Goal: Information Seeking & Learning: Learn about a topic

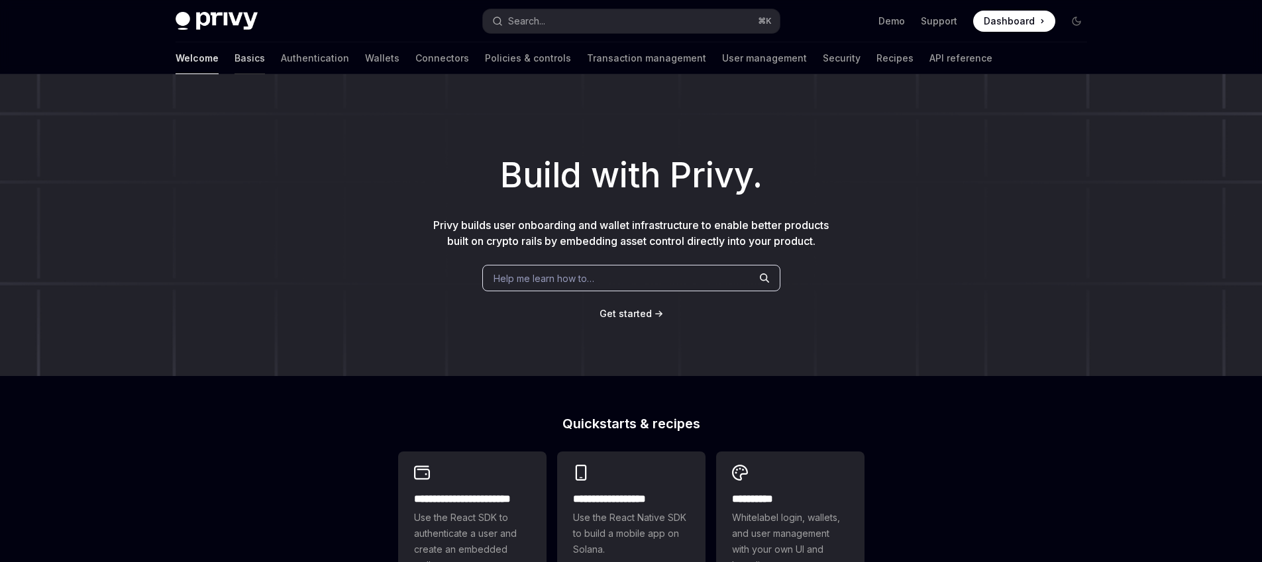
click at [234, 65] on link "Basics" at bounding box center [249, 58] width 30 height 32
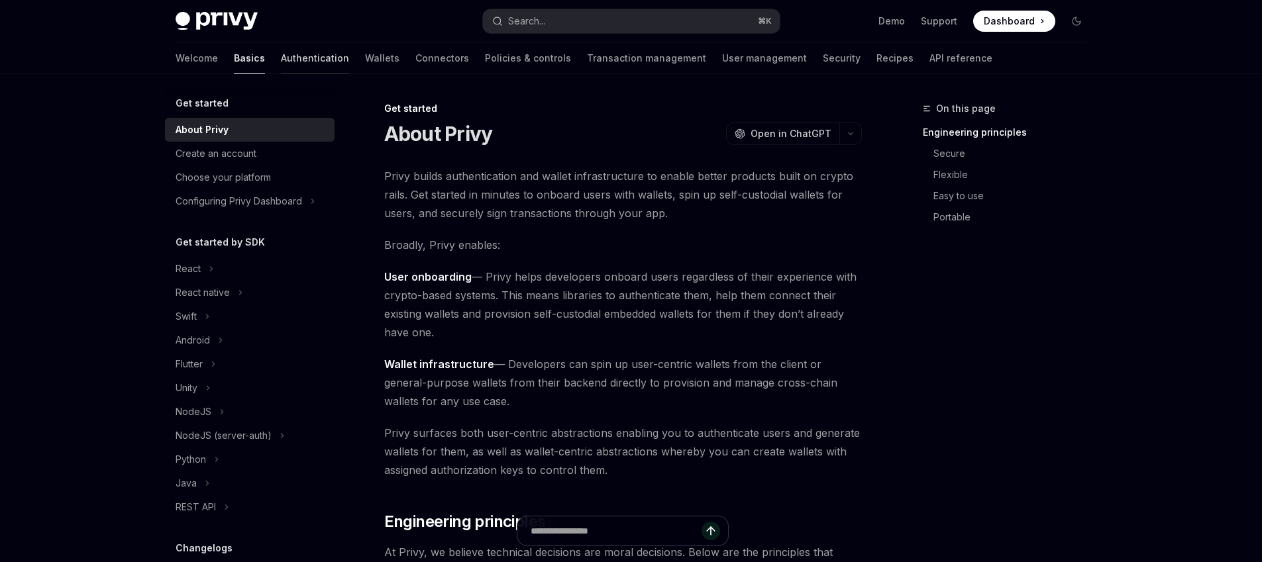
click at [281, 59] on link "Authentication" at bounding box center [315, 58] width 68 height 32
type textarea "*"
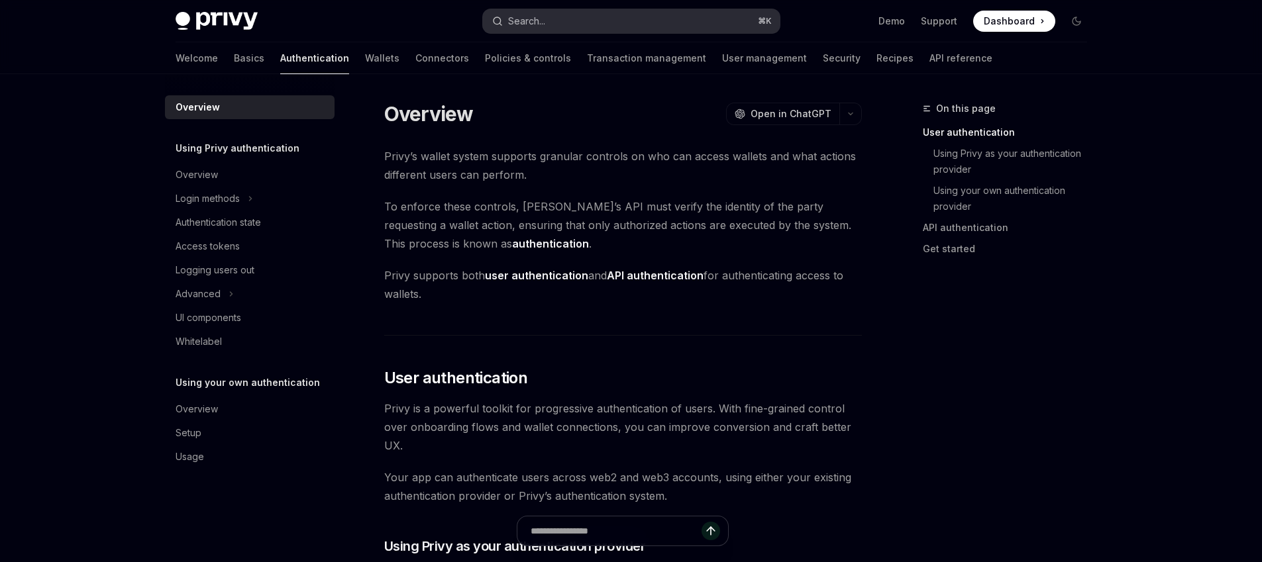
click at [540, 10] on button "Search... ⌘ K" at bounding box center [631, 21] width 297 height 24
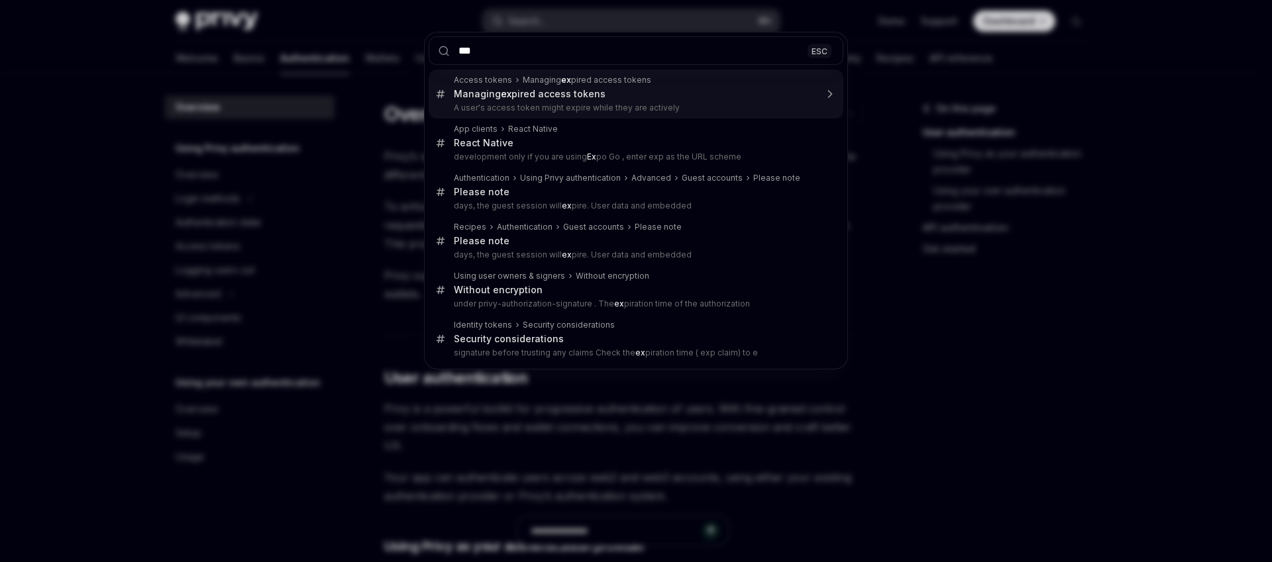
type input "****"
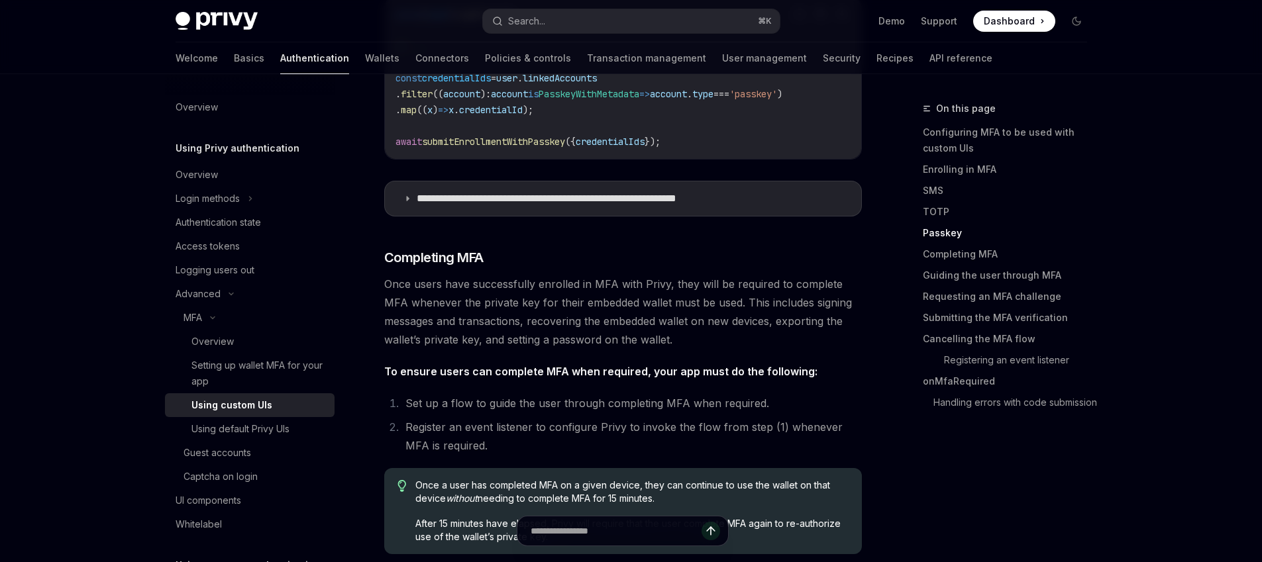
scroll to position [2807, 0]
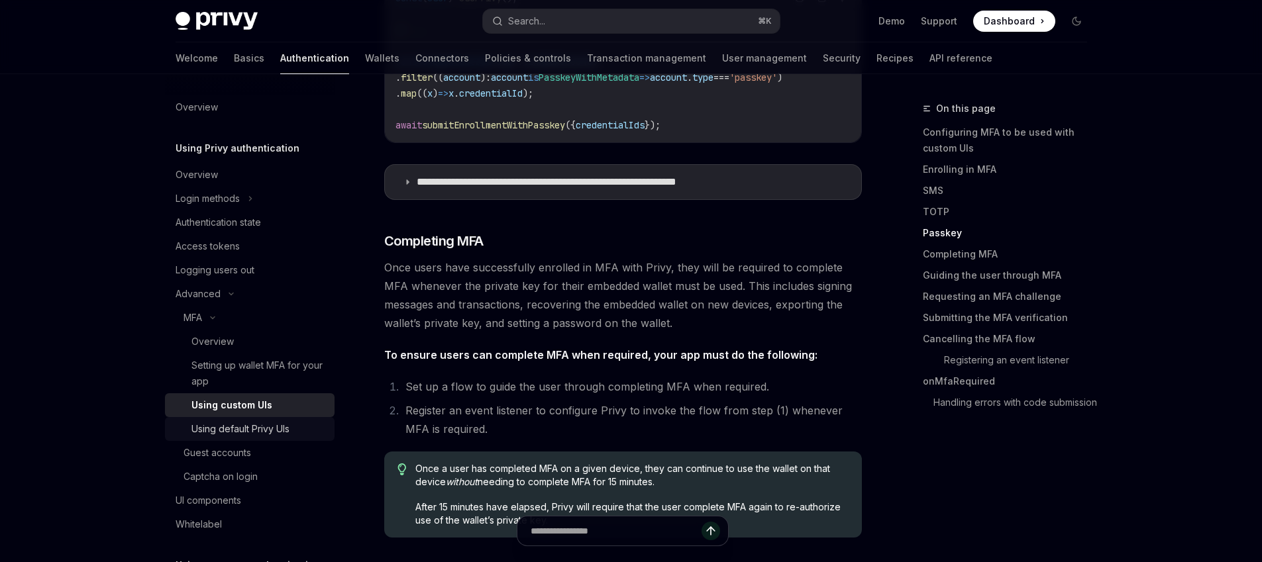
click at [244, 431] on div "Using default Privy UIs" at bounding box center [240, 429] width 98 height 16
type textarea "*"
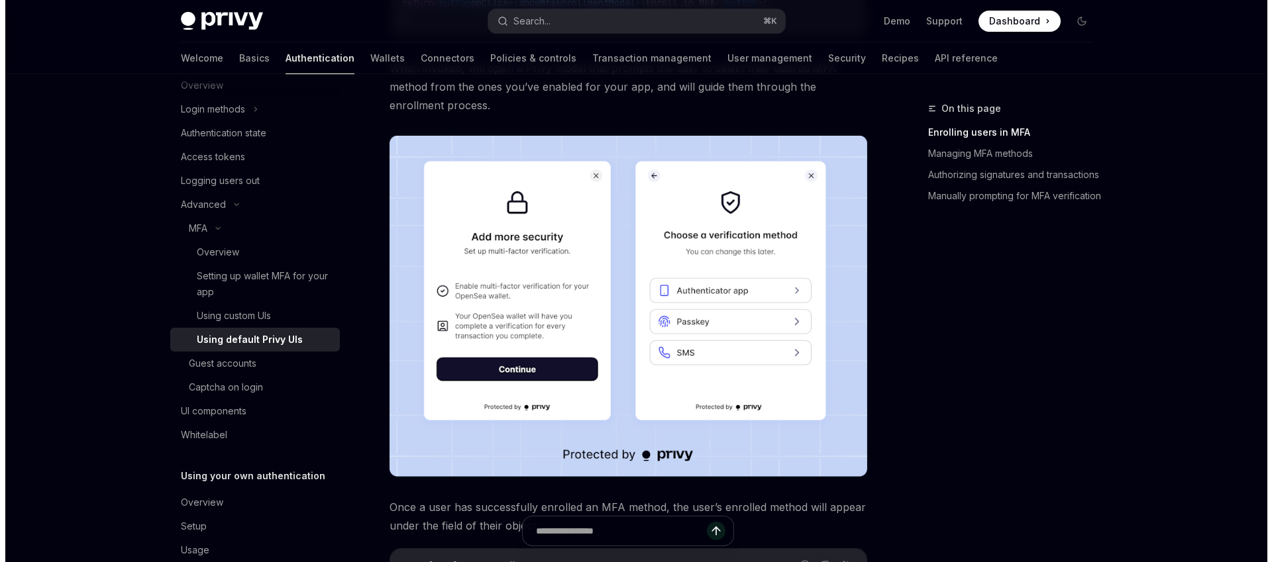
scroll to position [91, 0]
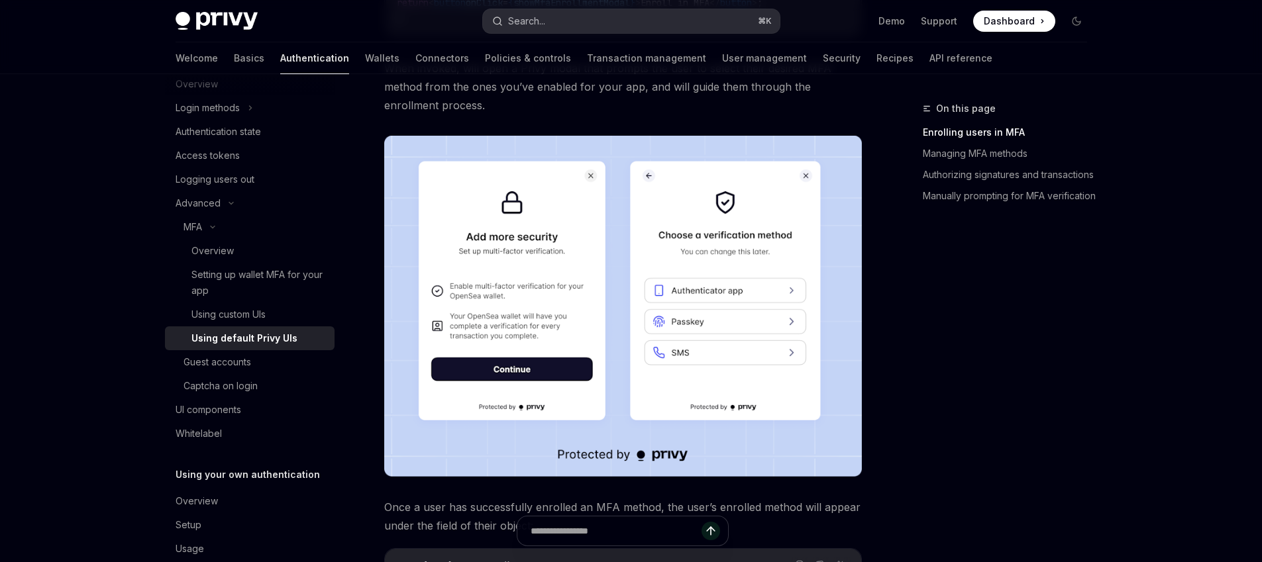
click at [570, 13] on button "Search... ⌘ K" at bounding box center [631, 21] width 297 height 24
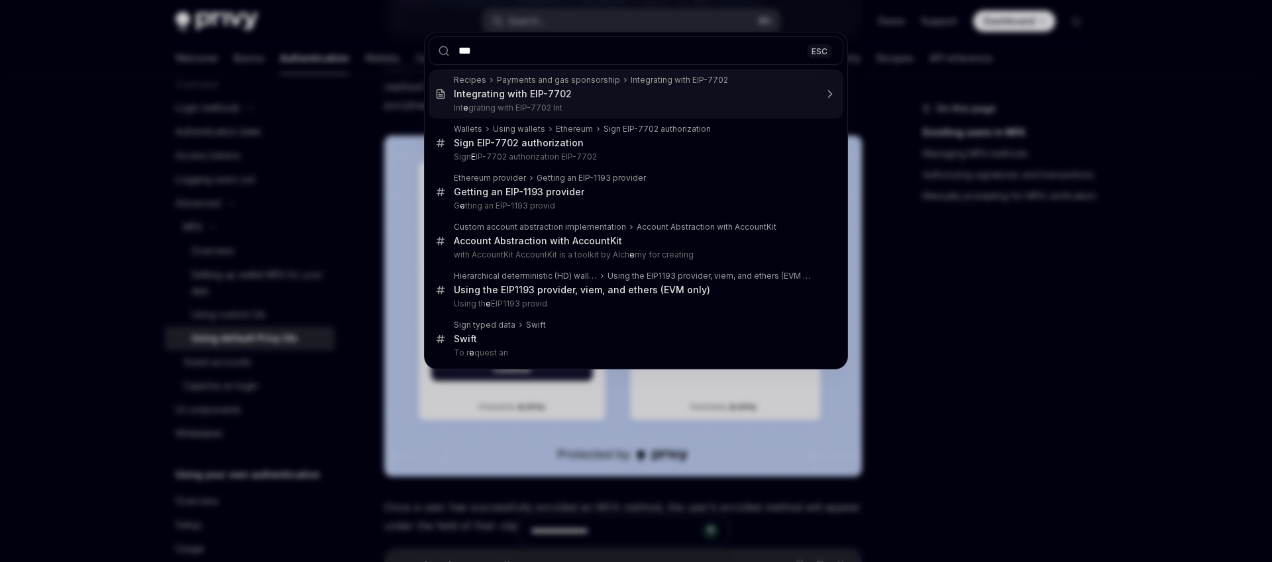
type input "****"
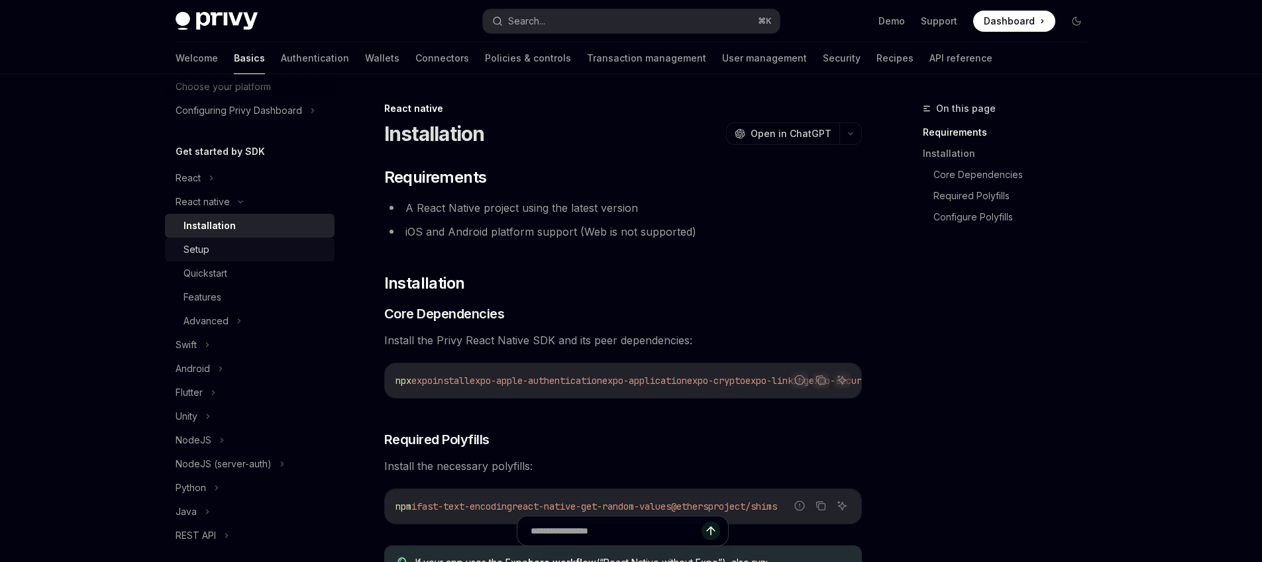
click at [208, 247] on div "Setup" at bounding box center [196, 250] width 26 height 16
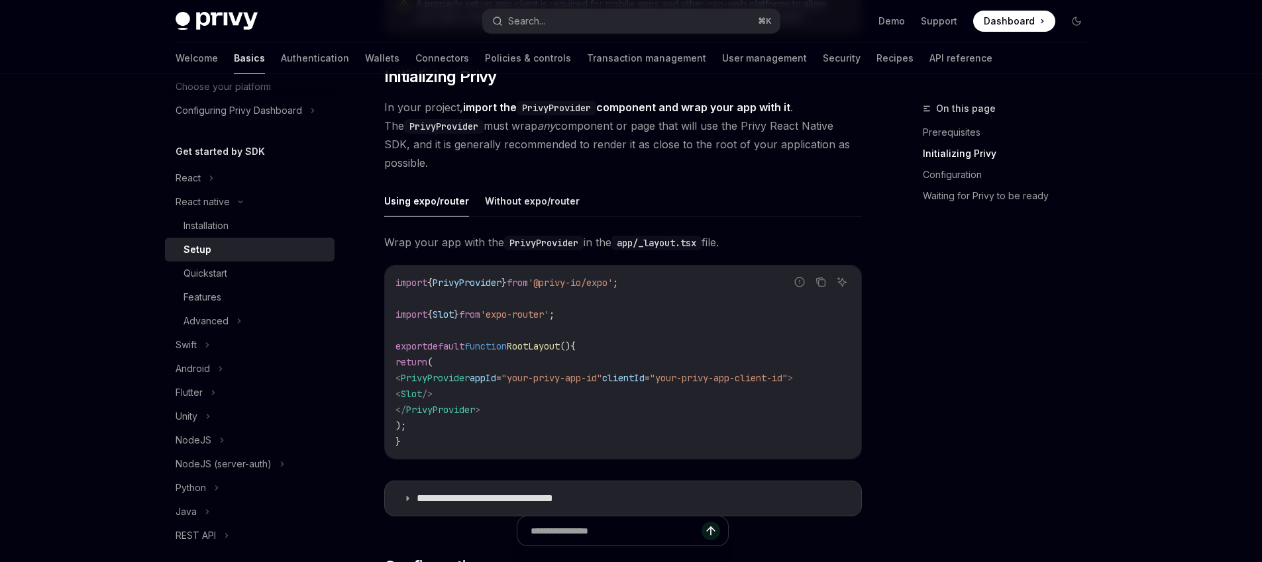
scroll to position [303, 0]
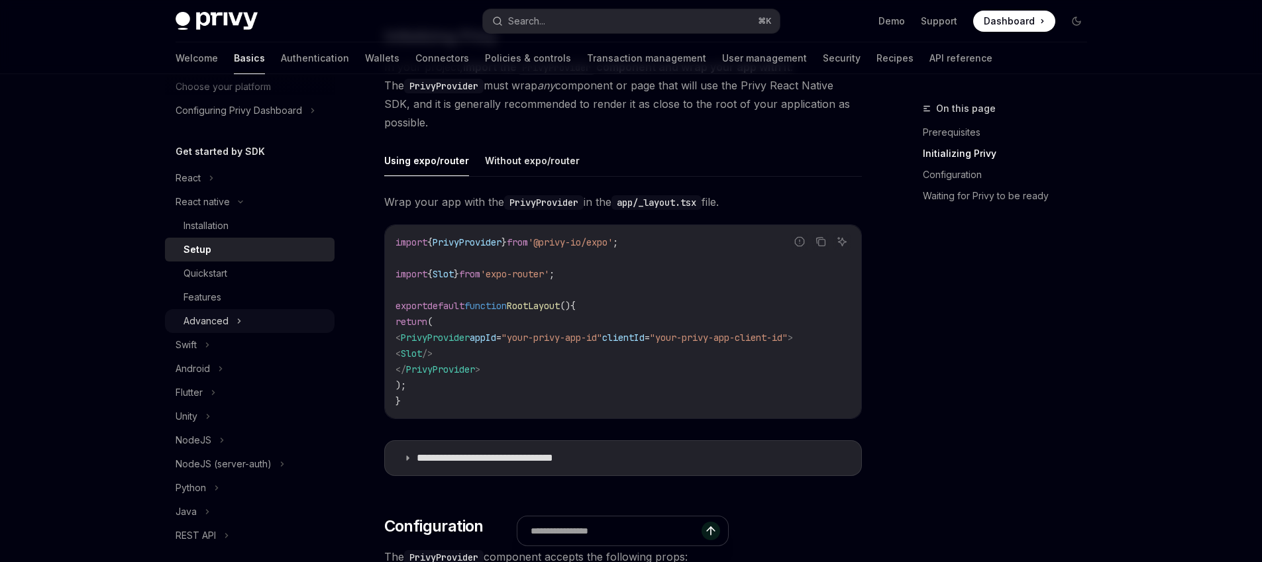
click at [226, 318] on div "Advanced" at bounding box center [205, 321] width 45 height 16
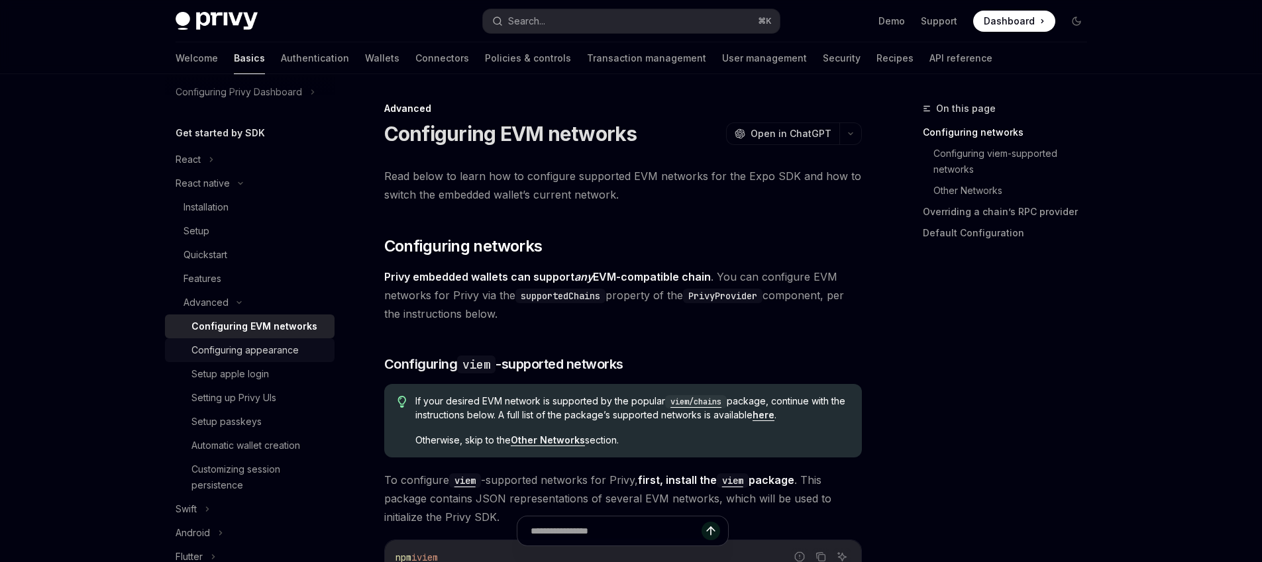
scroll to position [113, 0]
click at [252, 376] on div "Setup apple login" at bounding box center [229, 371] width 77 height 16
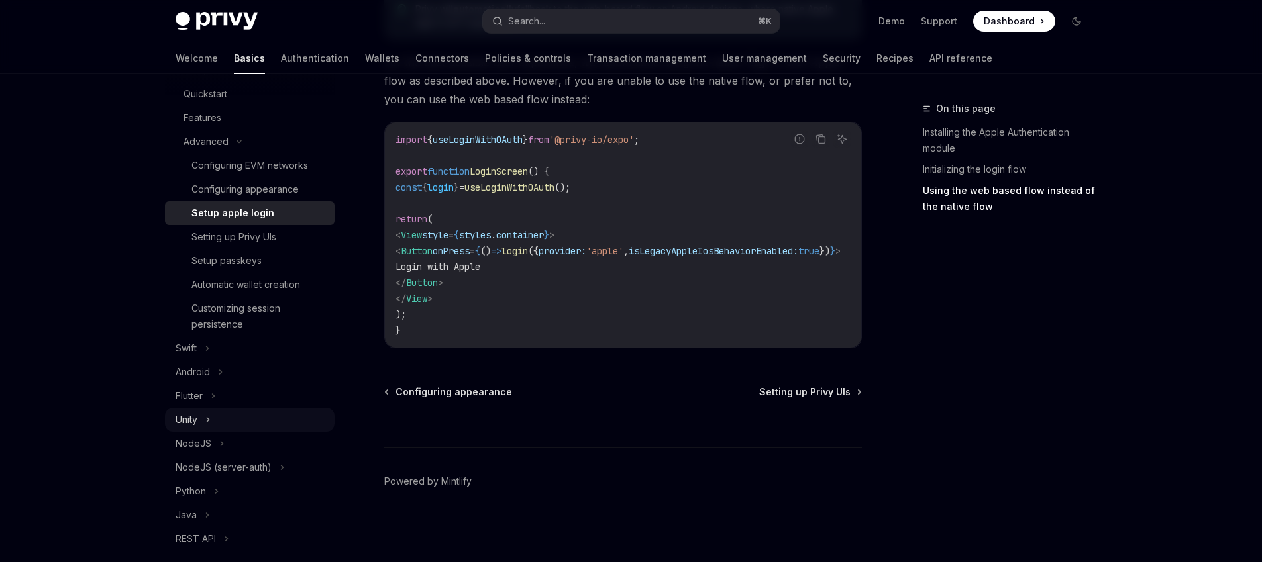
scroll to position [339, 0]
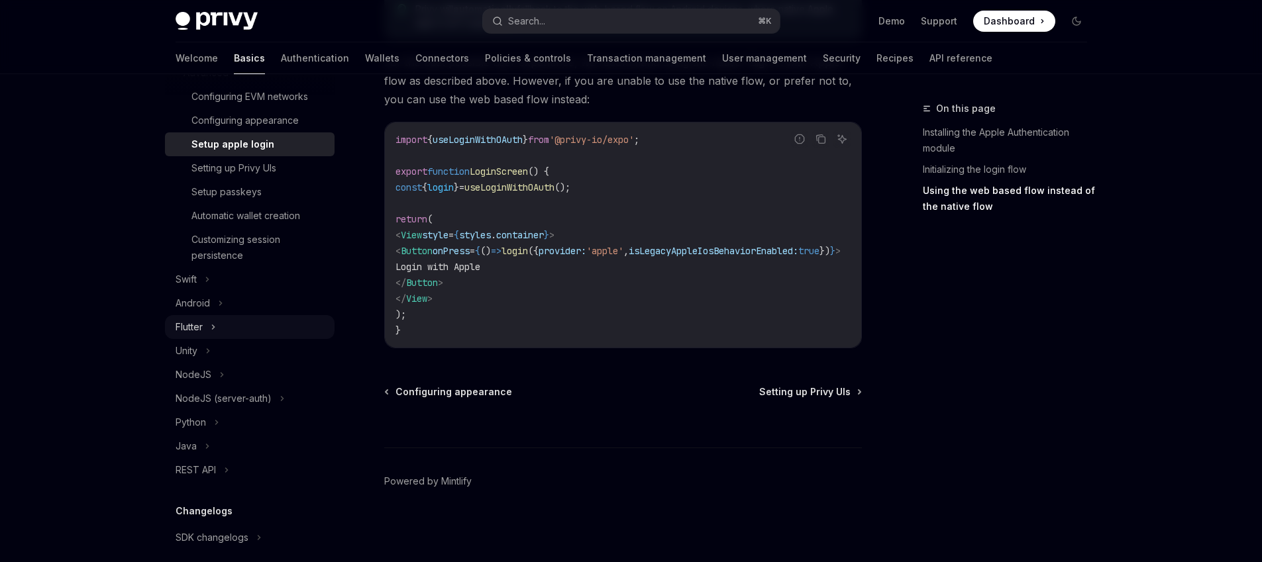
click at [227, 334] on button "Flutter" at bounding box center [250, 327] width 170 height 24
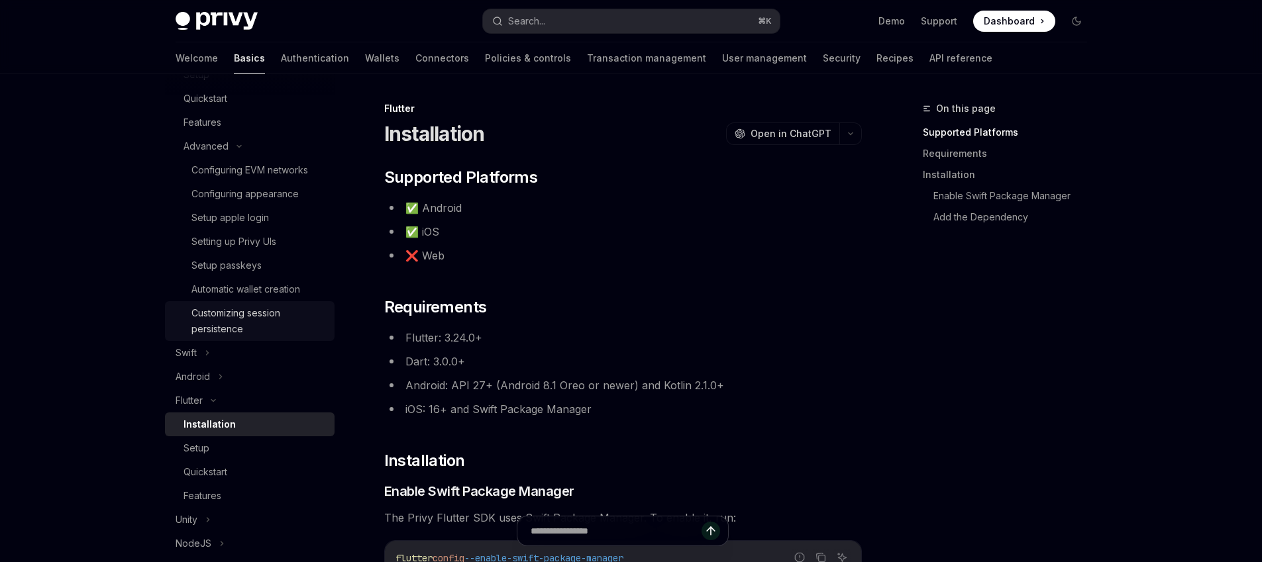
scroll to position [247, 0]
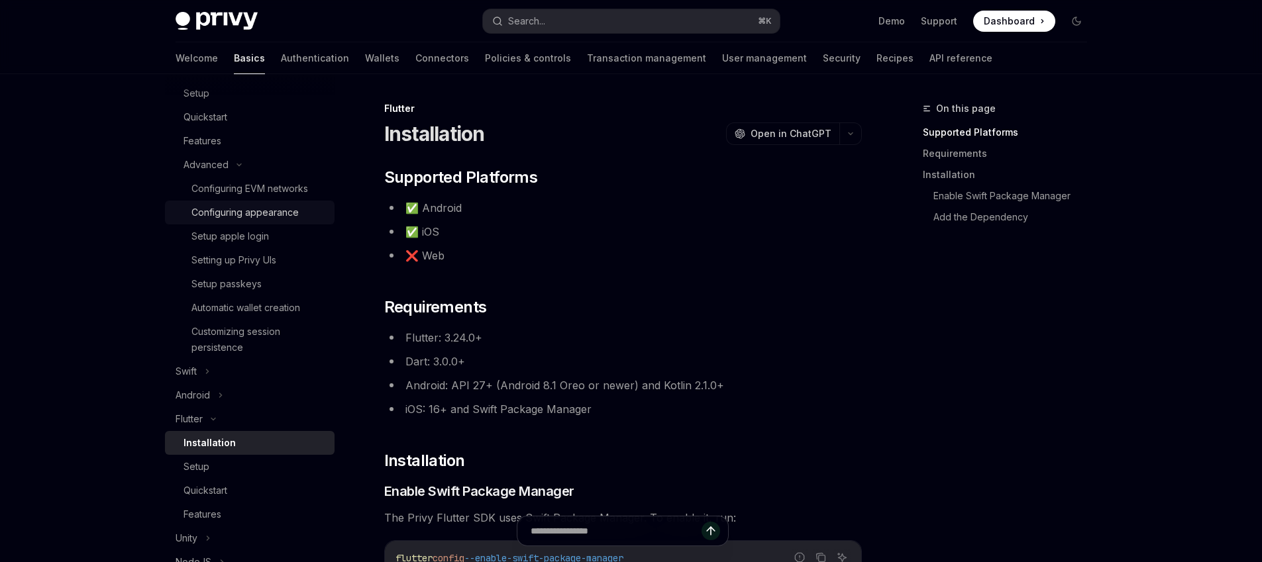
click at [238, 220] on div "Configuring appearance" at bounding box center [244, 213] width 107 height 16
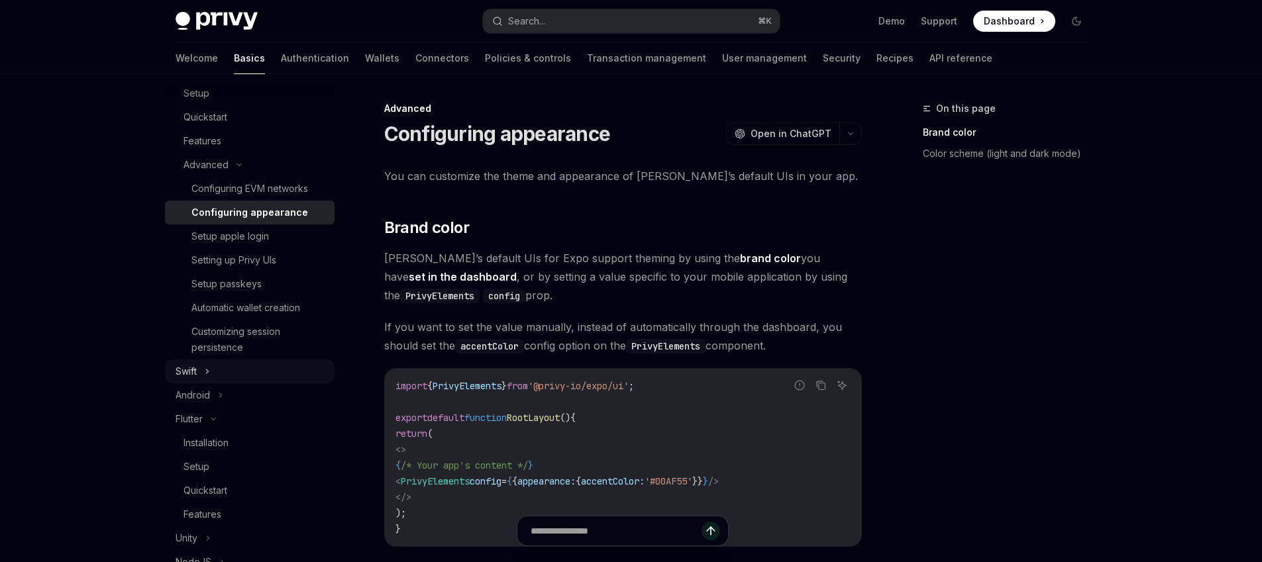
click at [232, 364] on button "Swift" at bounding box center [250, 372] width 170 height 24
type textarea "*"
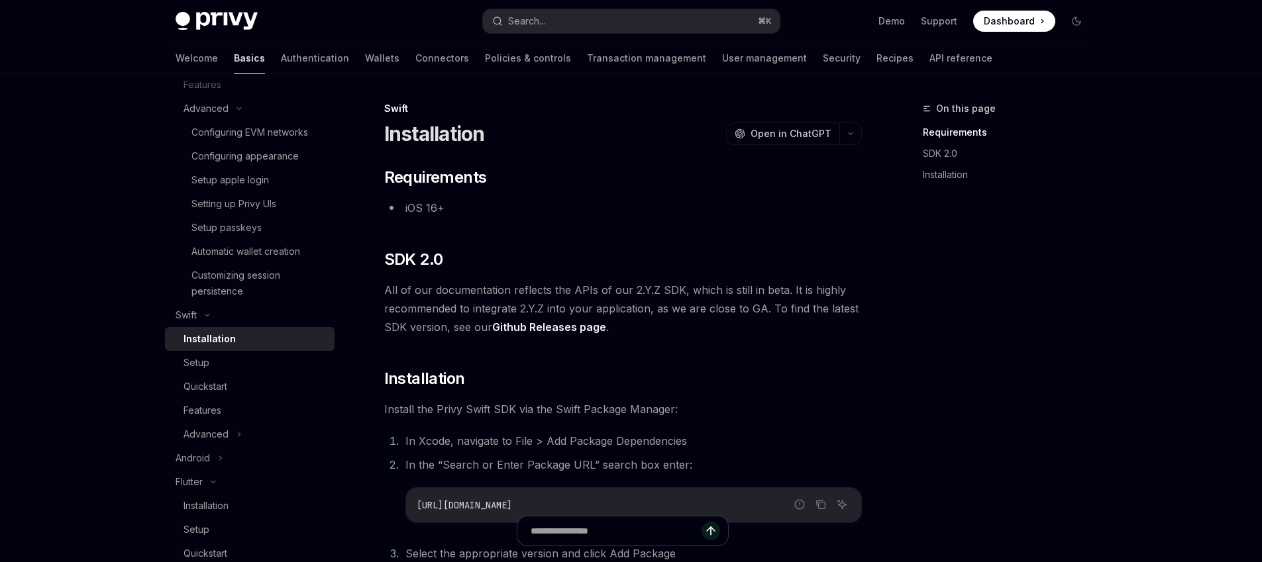
scroll to position [346, 0]
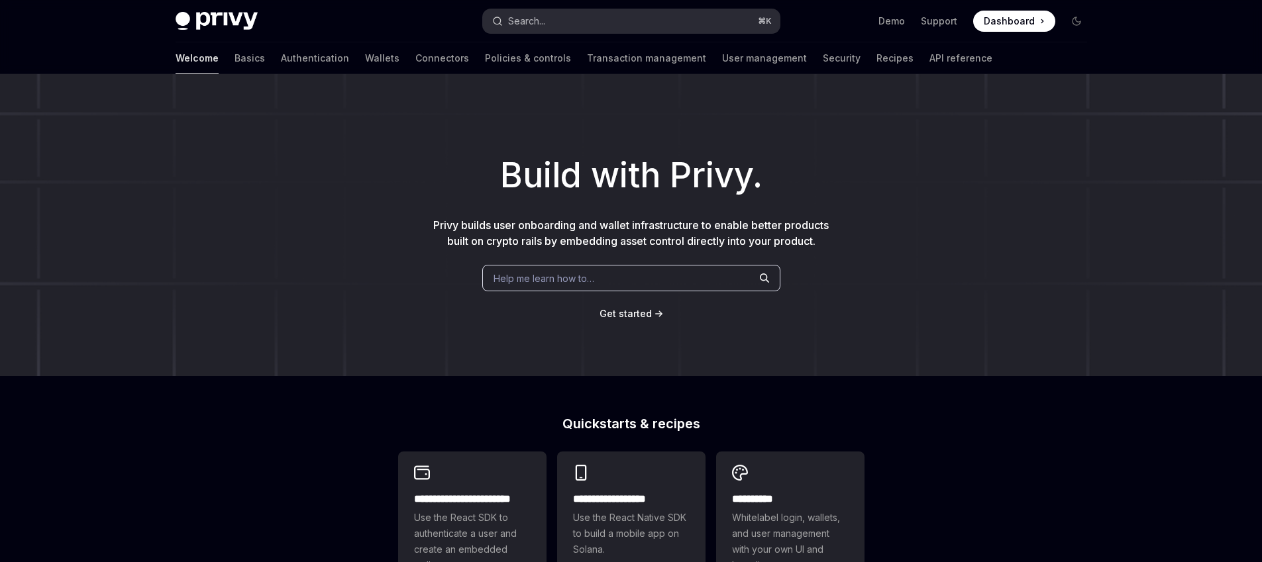
click at [592, 27] on button "Search... ⌘ K" at bounding box center [631, 21] width 297 height 24
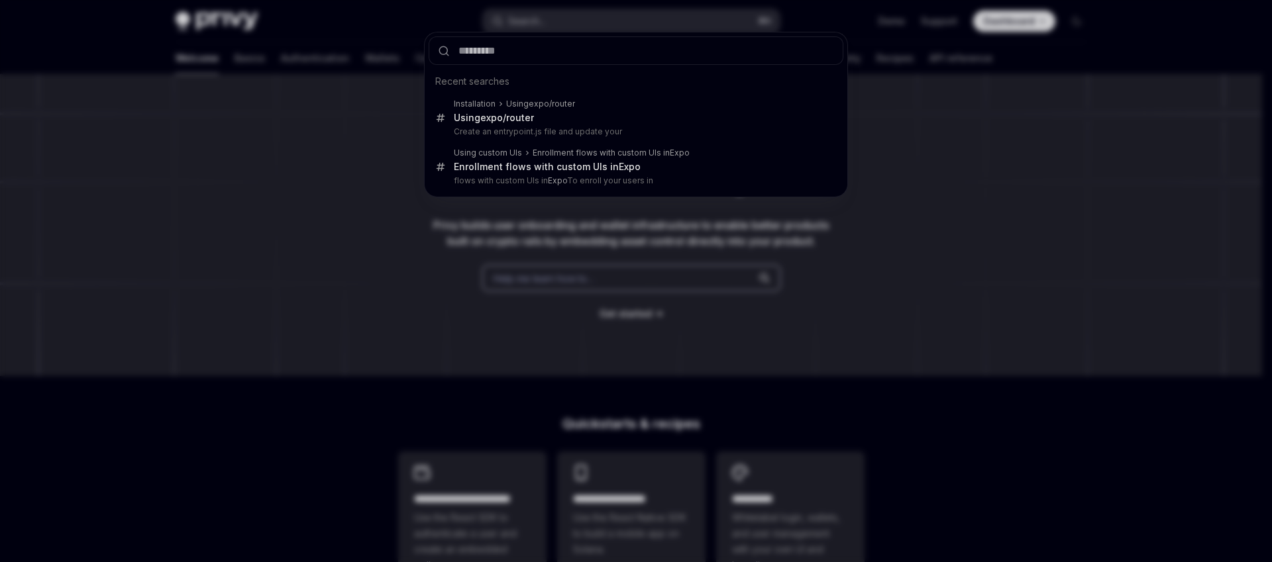
type input "*"
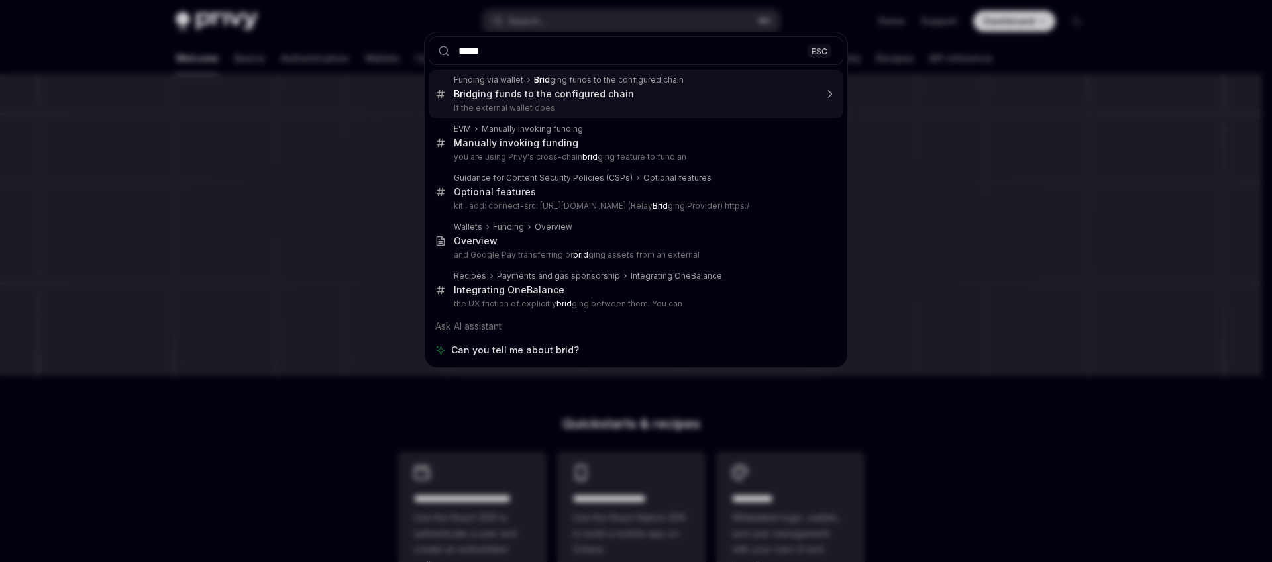
type input "******"
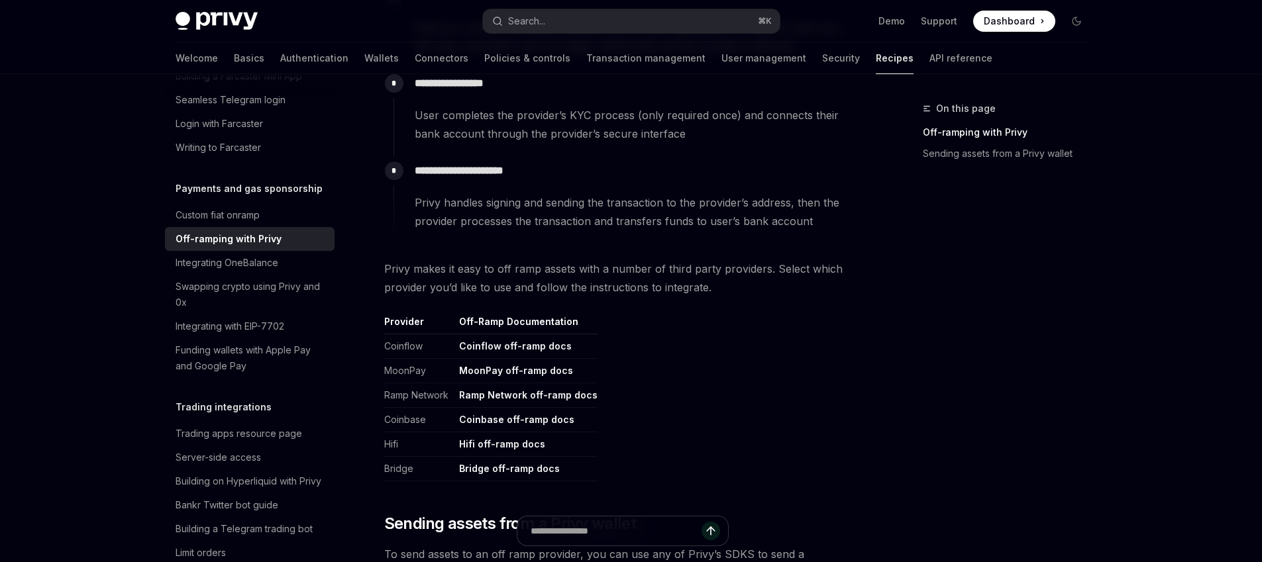
scroll to position [539, 0]
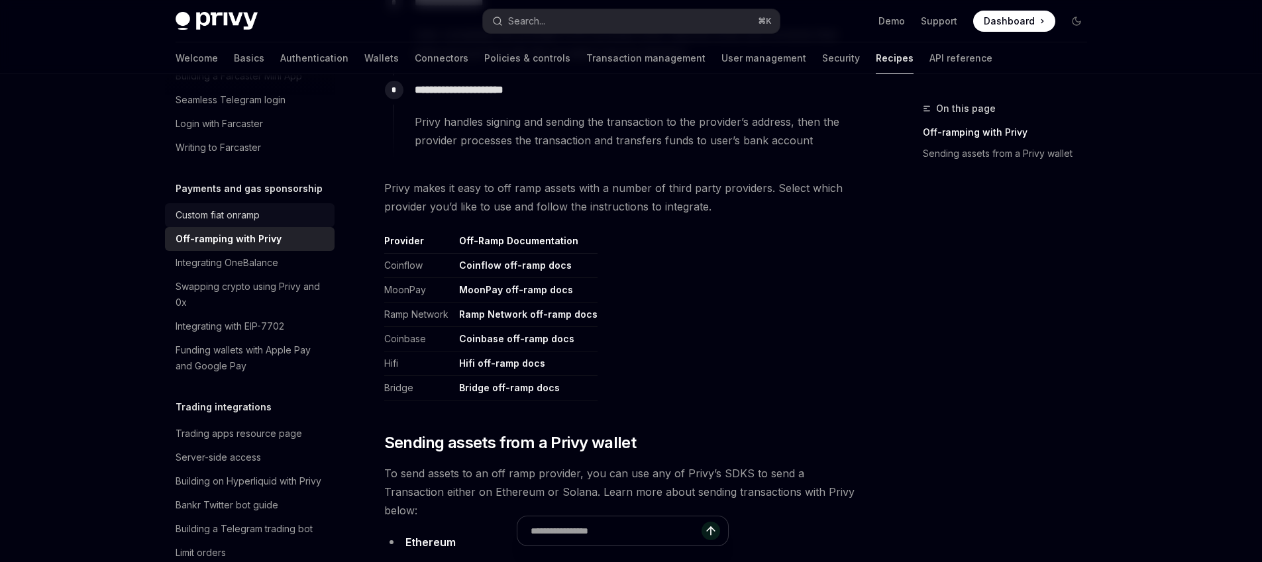
click at [263, 223] on div "Custom fiat onramp" at bounding box center [251, 215] width 151 height 16
type textarea "*"
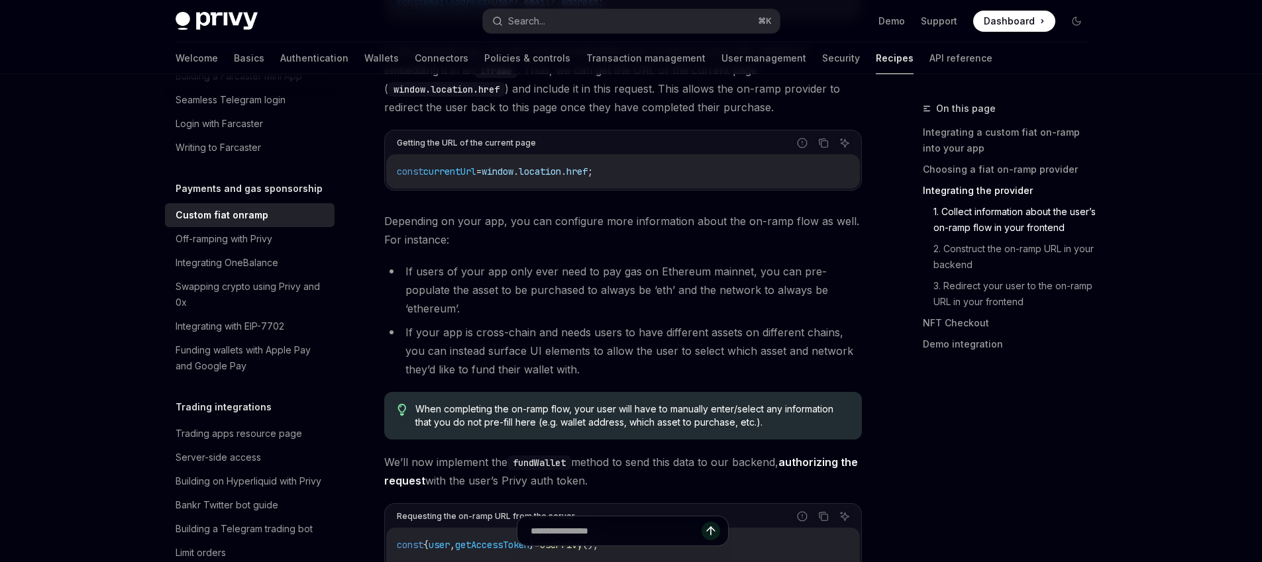
scroll to position [1895, 0]
